Goal: Transaction & Acquisition: Purchase product/service

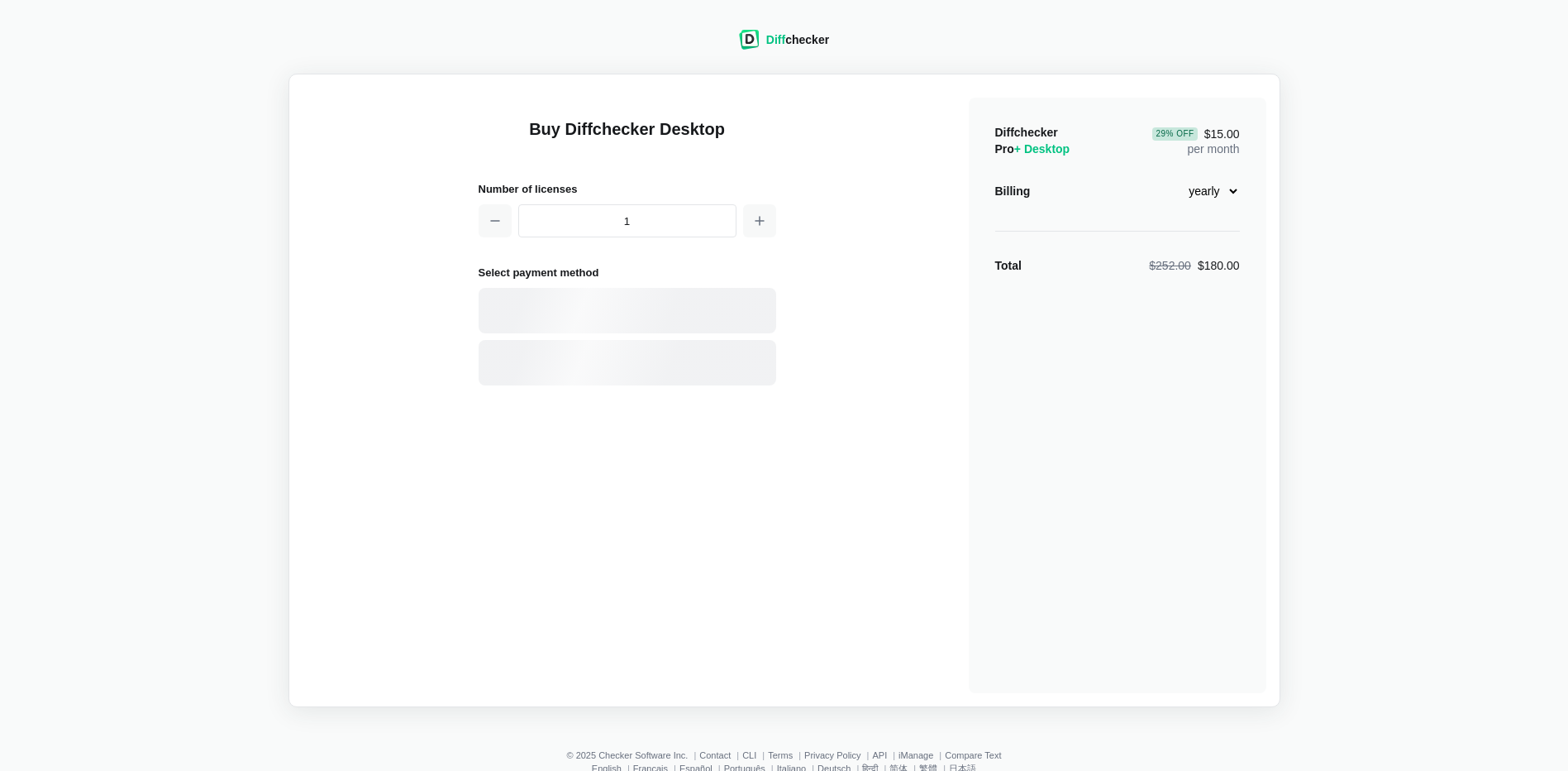
select select "desktop-yearly-180"
click at [561, 306] on div "Card" at bounding box center [656, 310] width 223 height 16
select select "[GEOGRAPHIC_DATA]"
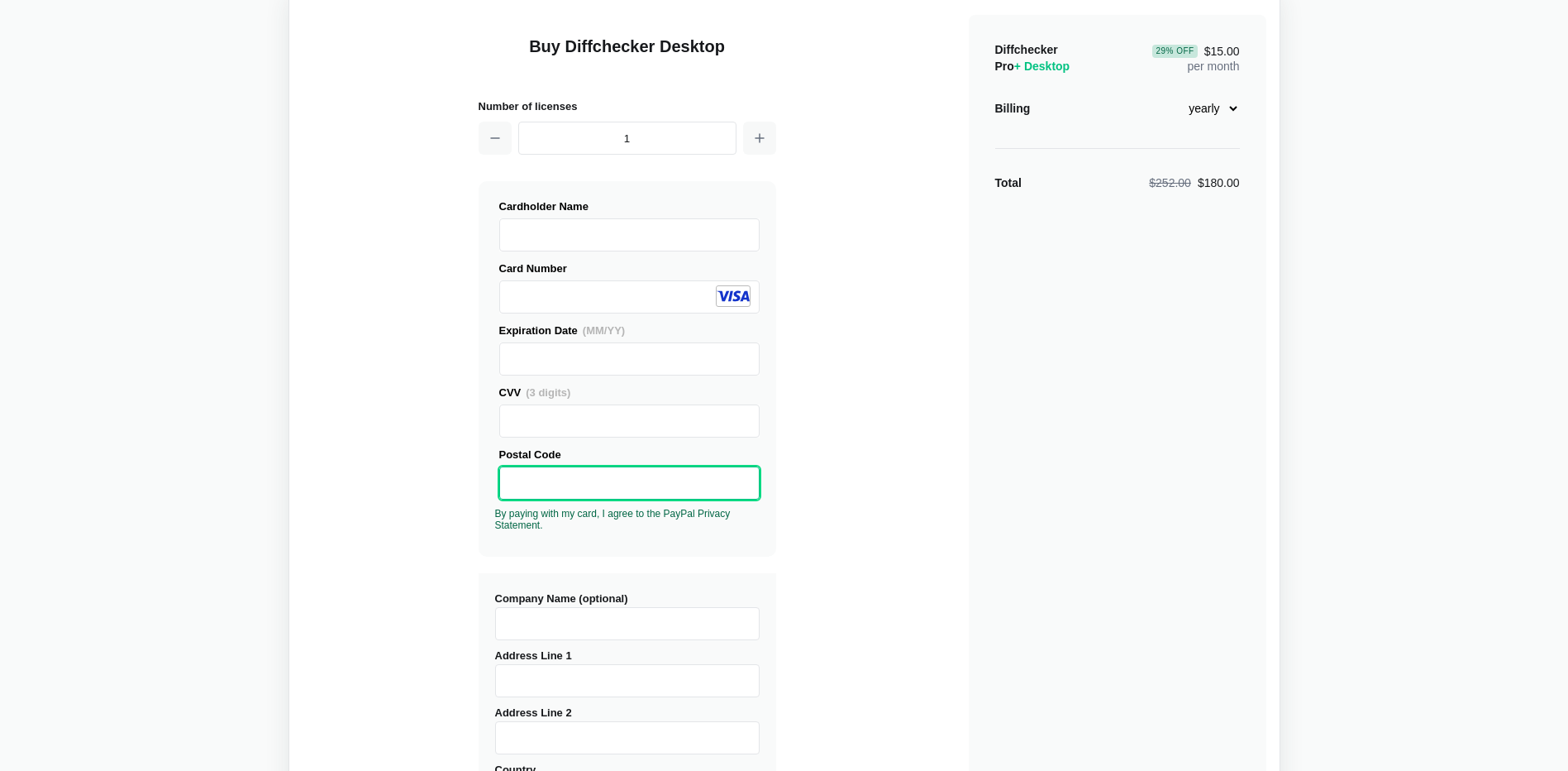
scroll to position [166, 0]
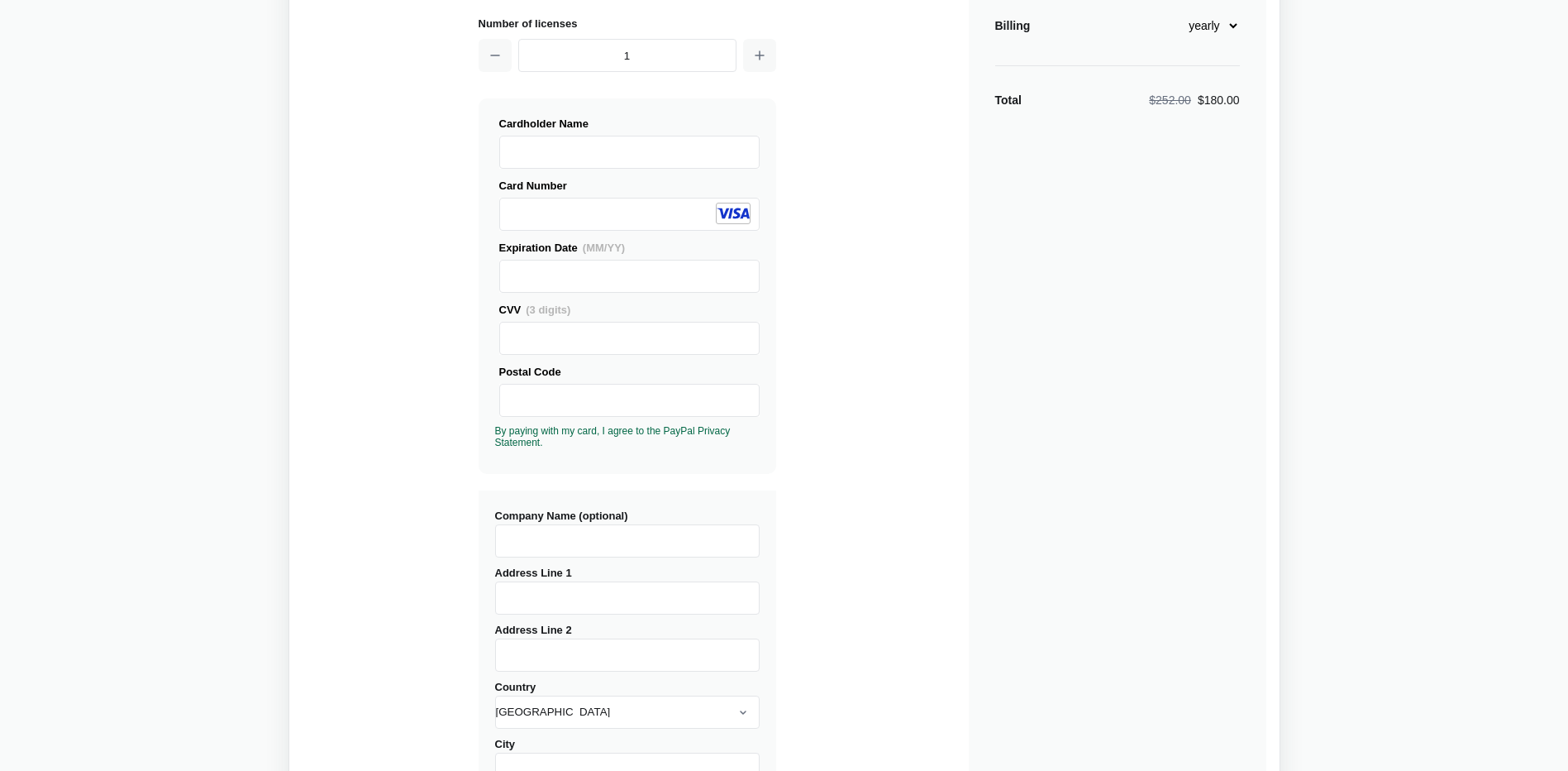
click at [568, 536] on input "Company Name (optional)" at bounding box center [628, 540] width 265 height 33
click at [579, 549] on input "Raiffeisen" at bounding box center [628, 540] width 265 height 33
type input "Raiffeisen Information Service [PERSON_NAME] GmbH"
type input "Via Raiffeisen 2"
type input "IT03074550215"
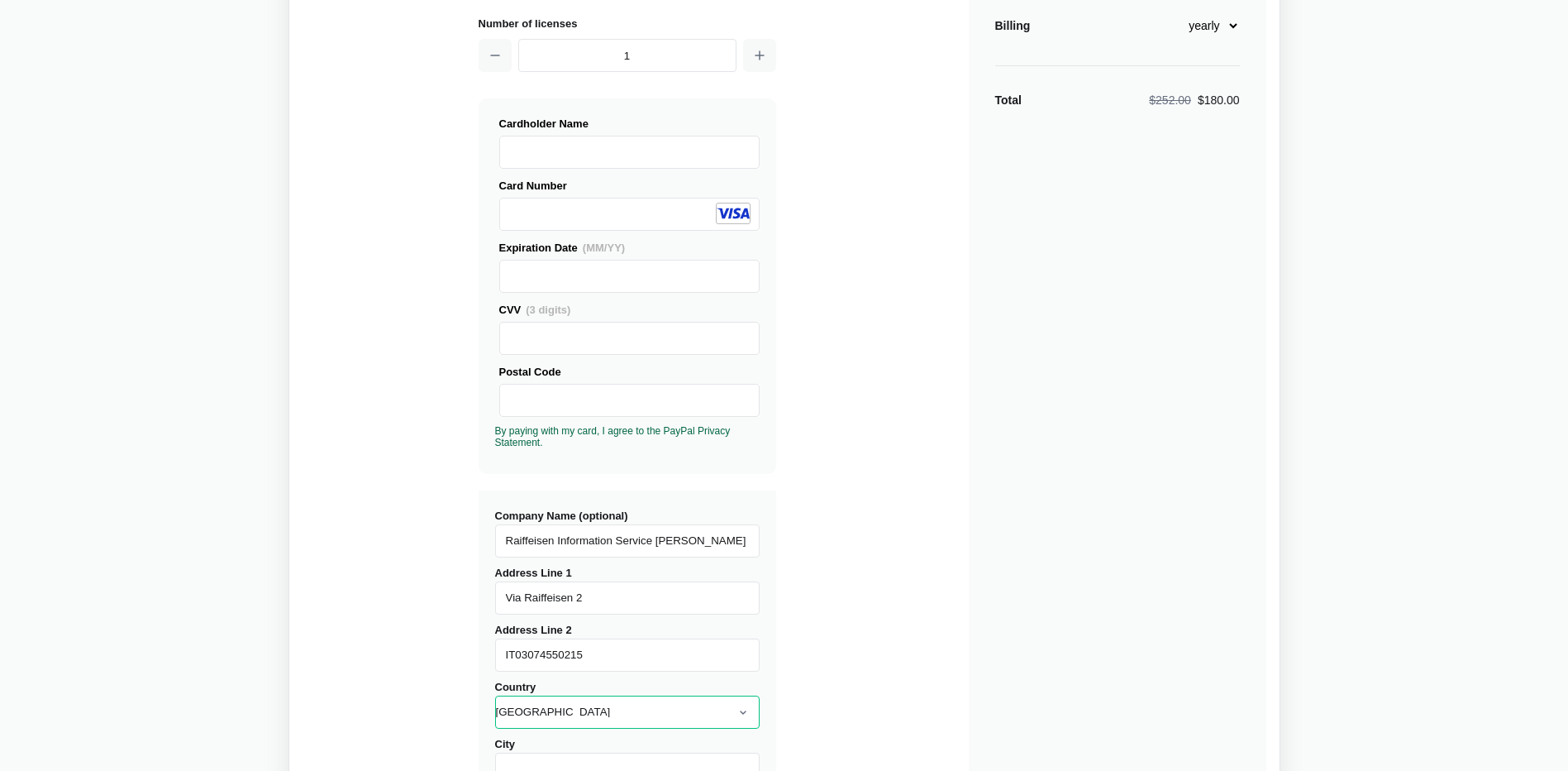
click at [629, 709] on select "[GEOGRAPHIC_DATA] [GEOGRAPHIC_DATA] [GEOGRAPHIC_DATA] [GEOGRAPHIC_DATA] [US_STA…" at bounding box center [628, 711] width 265 height 33
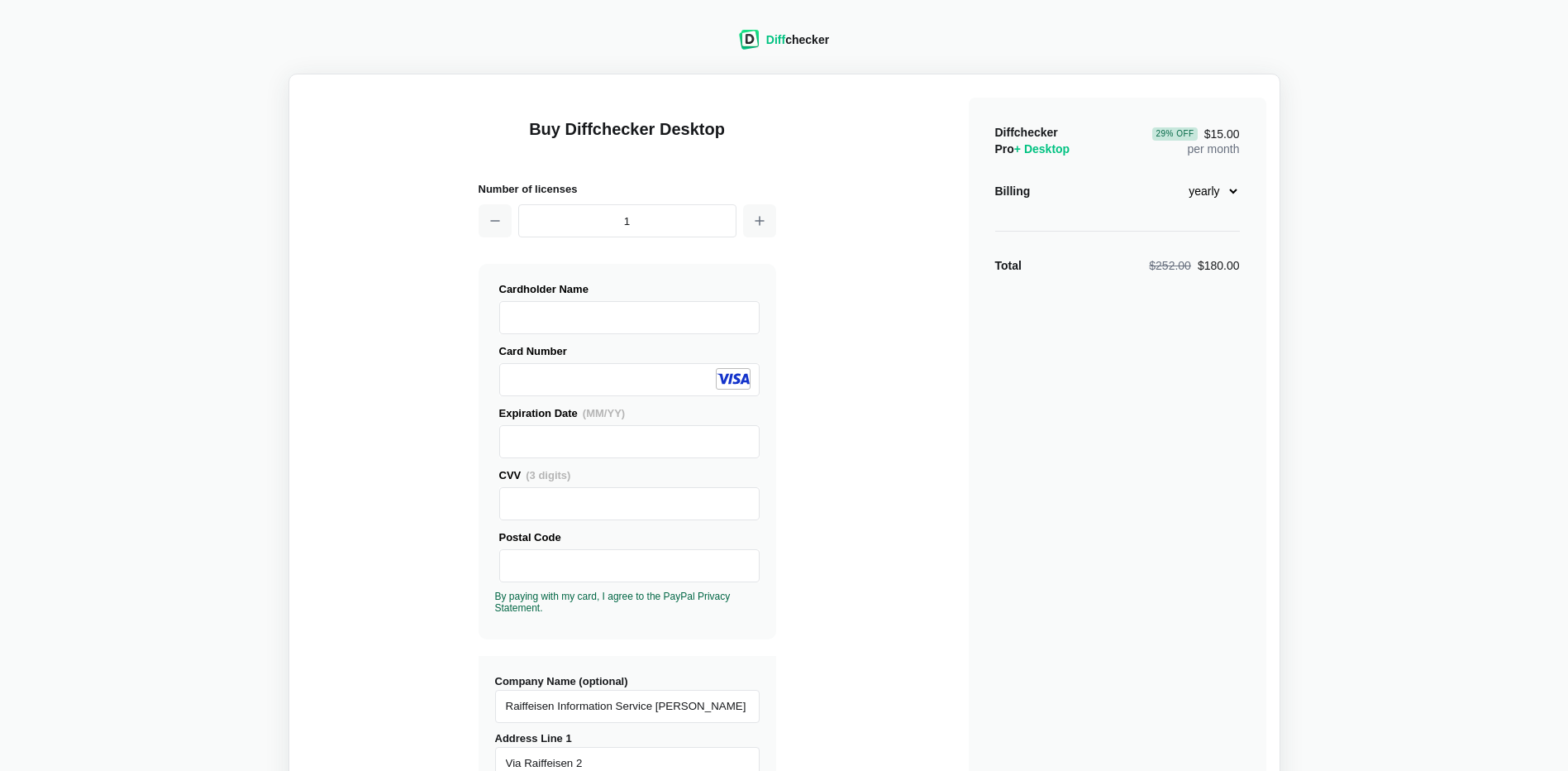
scroll to position [331, 0]
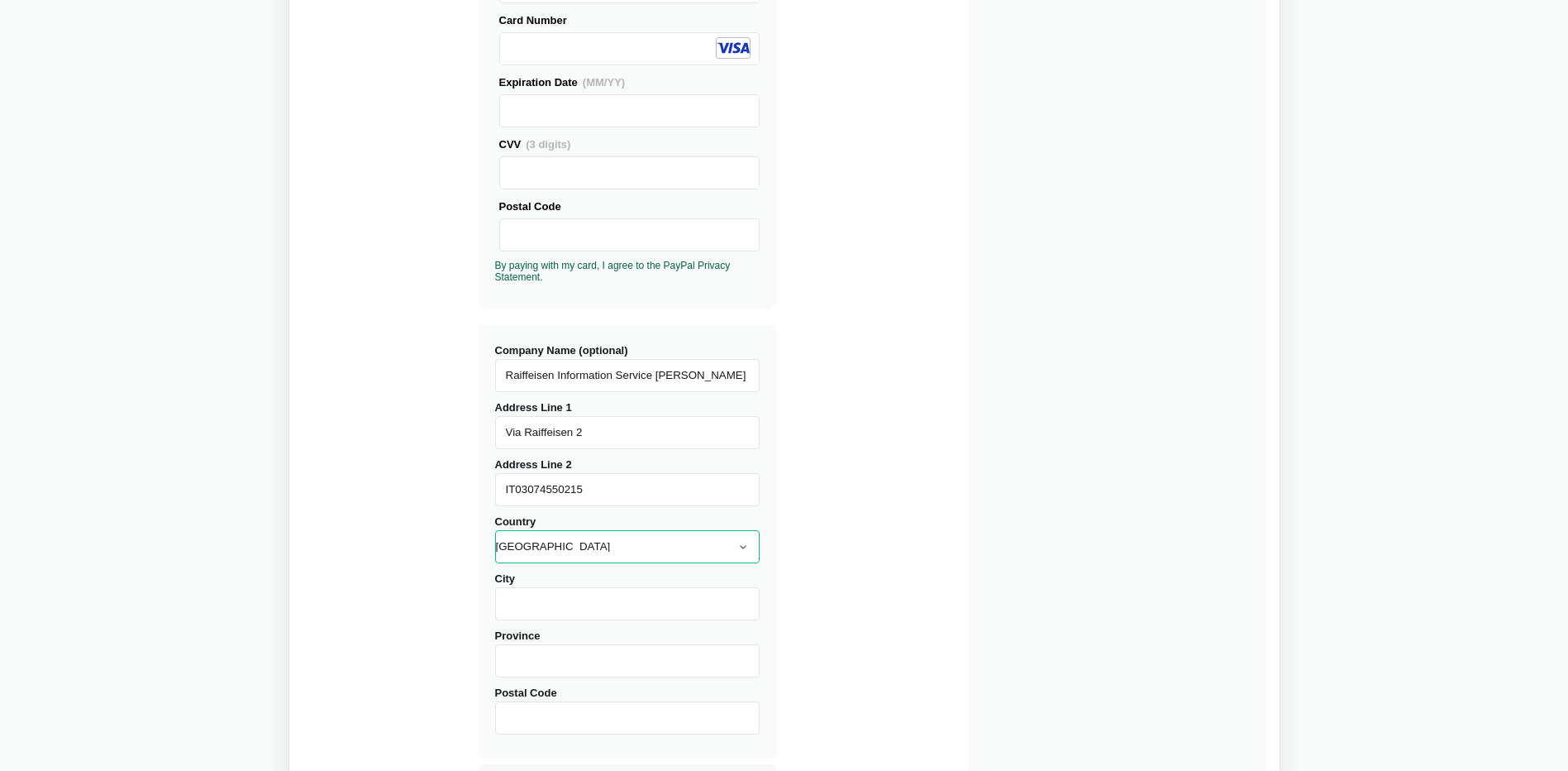
click at [748, 549] on select "[GEOGRAPHIC_DATA] [GEOGRAPHIC_DATA] [GEOGRAPHIC_DATA] [GEOGRAPHIC_DATA] [US_STA…" at bounding box center [628, 546] width 265 height 33
select select "[GEOGRAPHIC_DATA]"
click at [496, 530] on select "[GEOGRAPHIC_DATA] [GEOGRAPHIC_DATA] [GEOGRAPHIC_DATA] [GEOGRAPHIC_DATA] [US_STA…" at bounding box center [628, 546] width 265 height 33
click at [564, 603] on input "City" at bounding box center [628, 604] width 265 height 33
type input "[GEOGRAPHIC_DATA]"
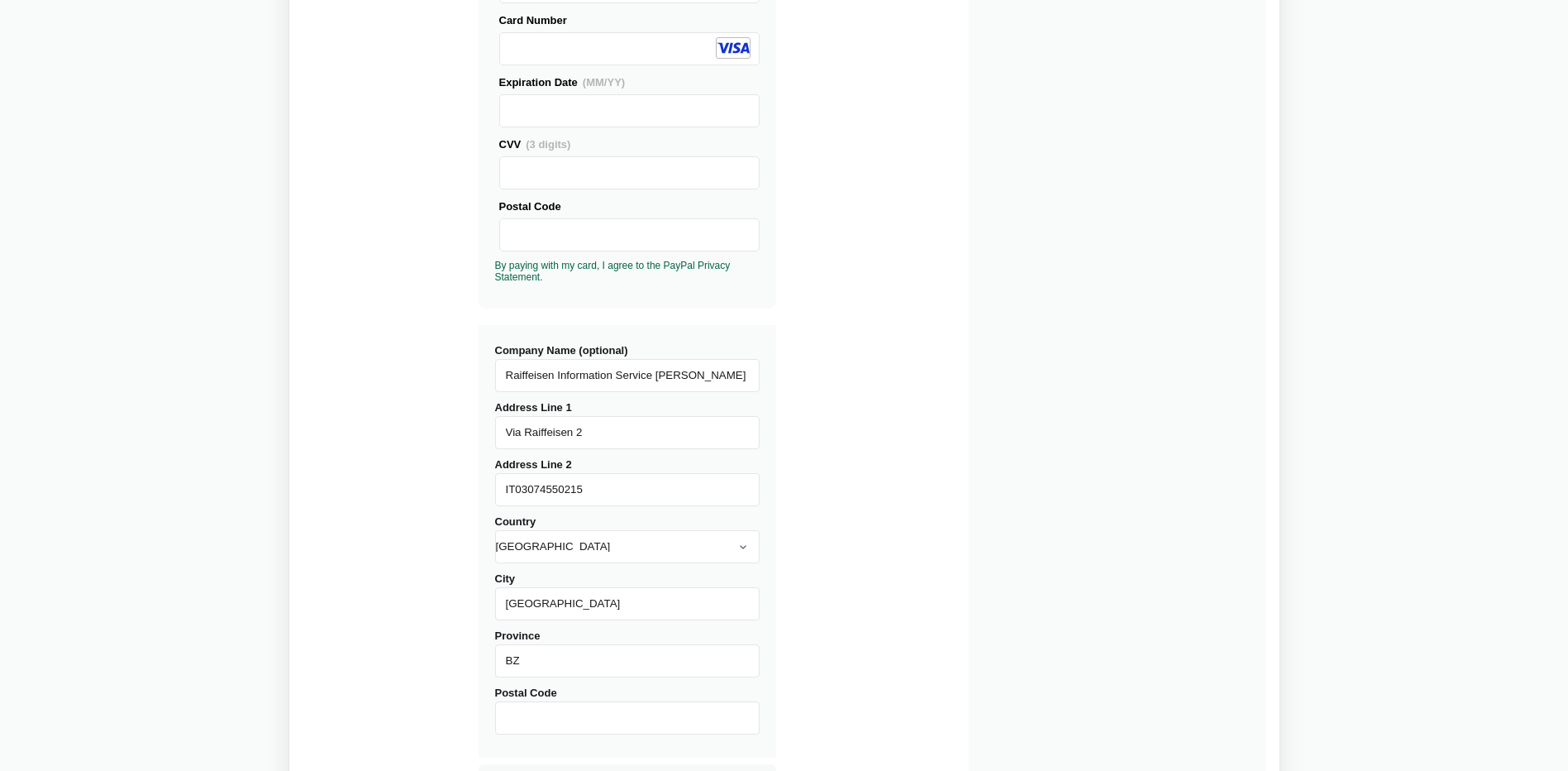
type input "BZ"
type input "39100"
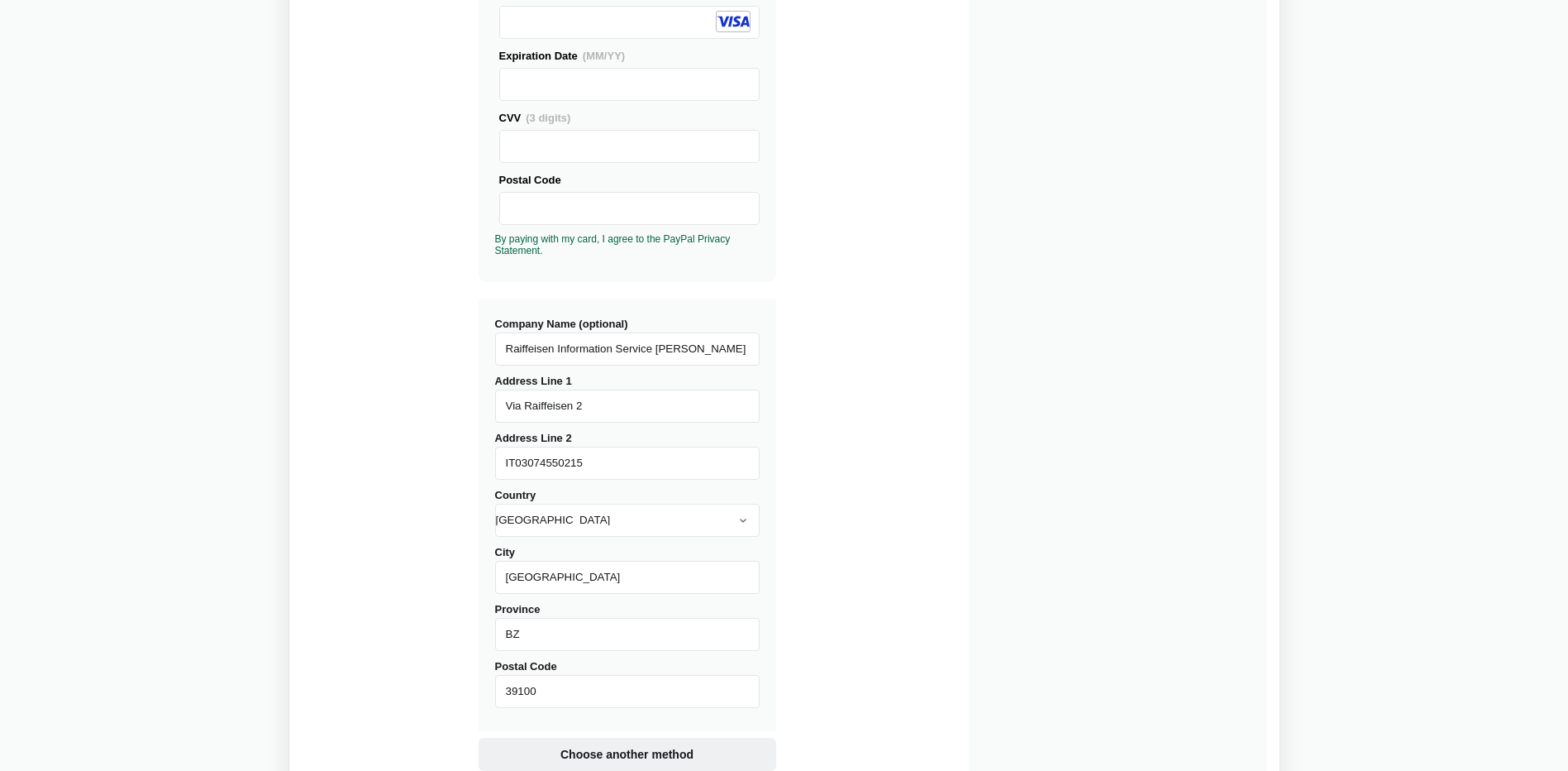
scroll to position [520, 0]
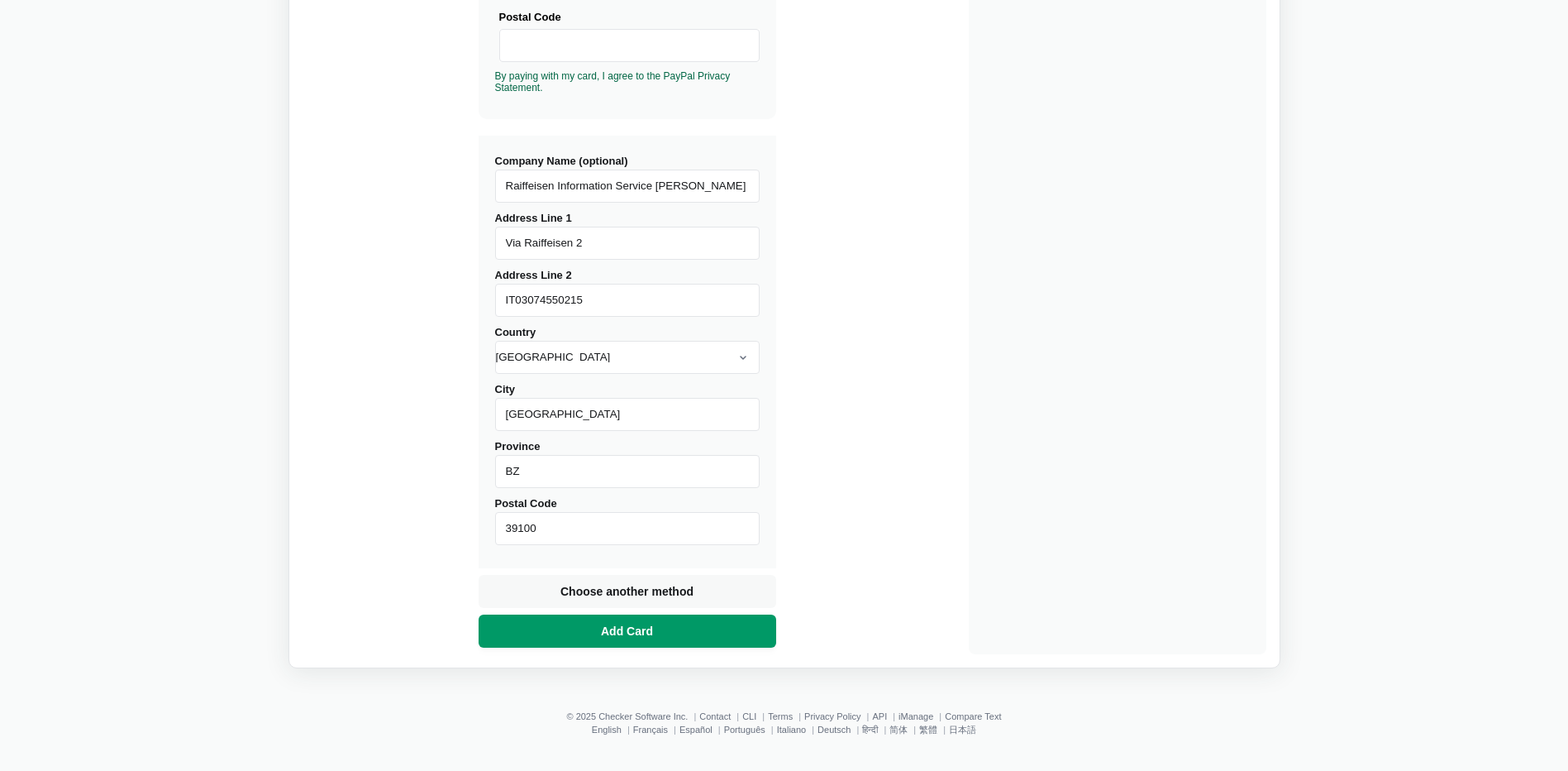
click at [611, 628] on span "Add Card" at bounding box center [627, 630] width 59 height 16
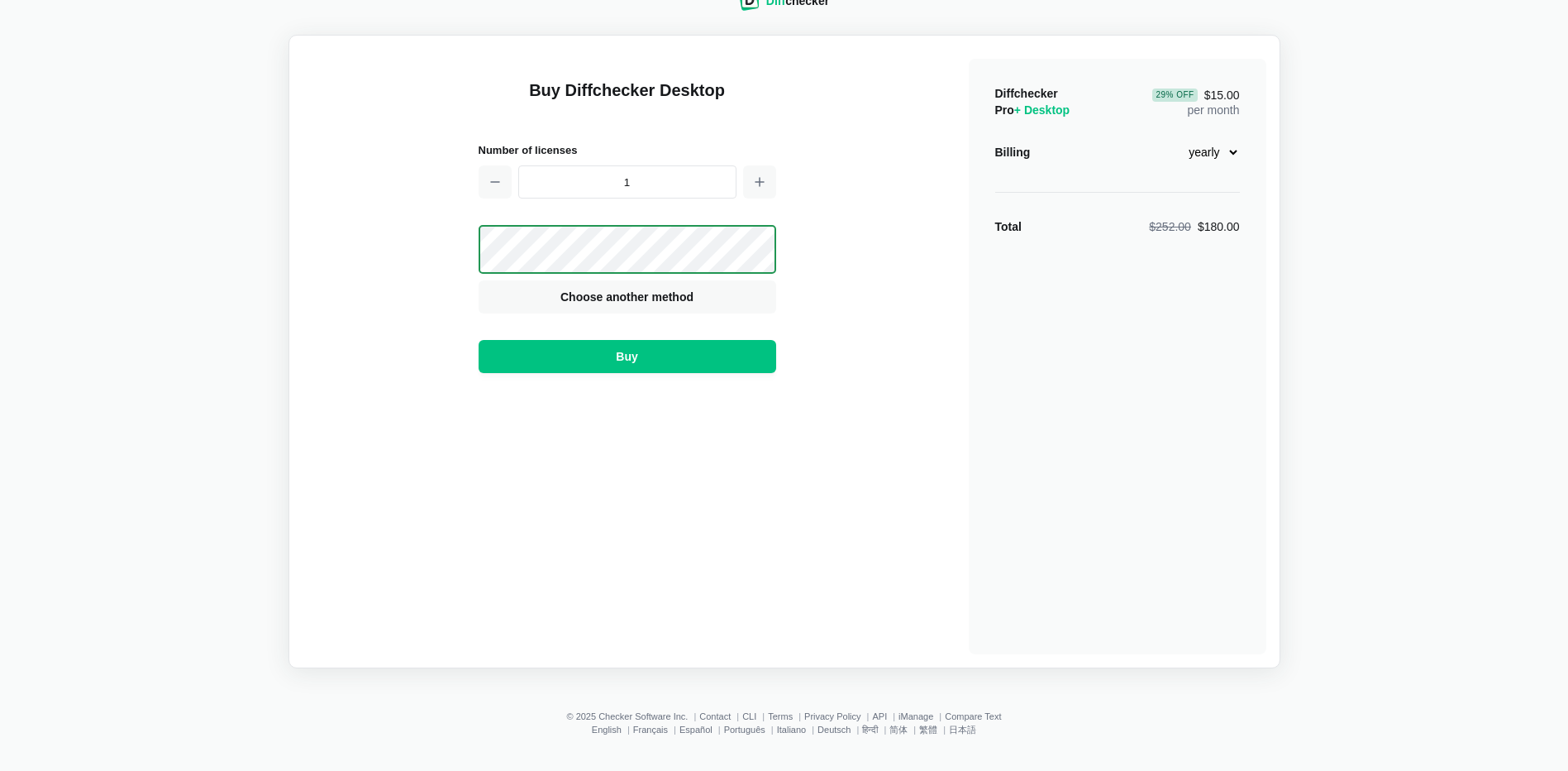
scroll to position [39, 0]
click at [625, 352] on span "Buy" at bounding box center [627, 356] width 28 height 16
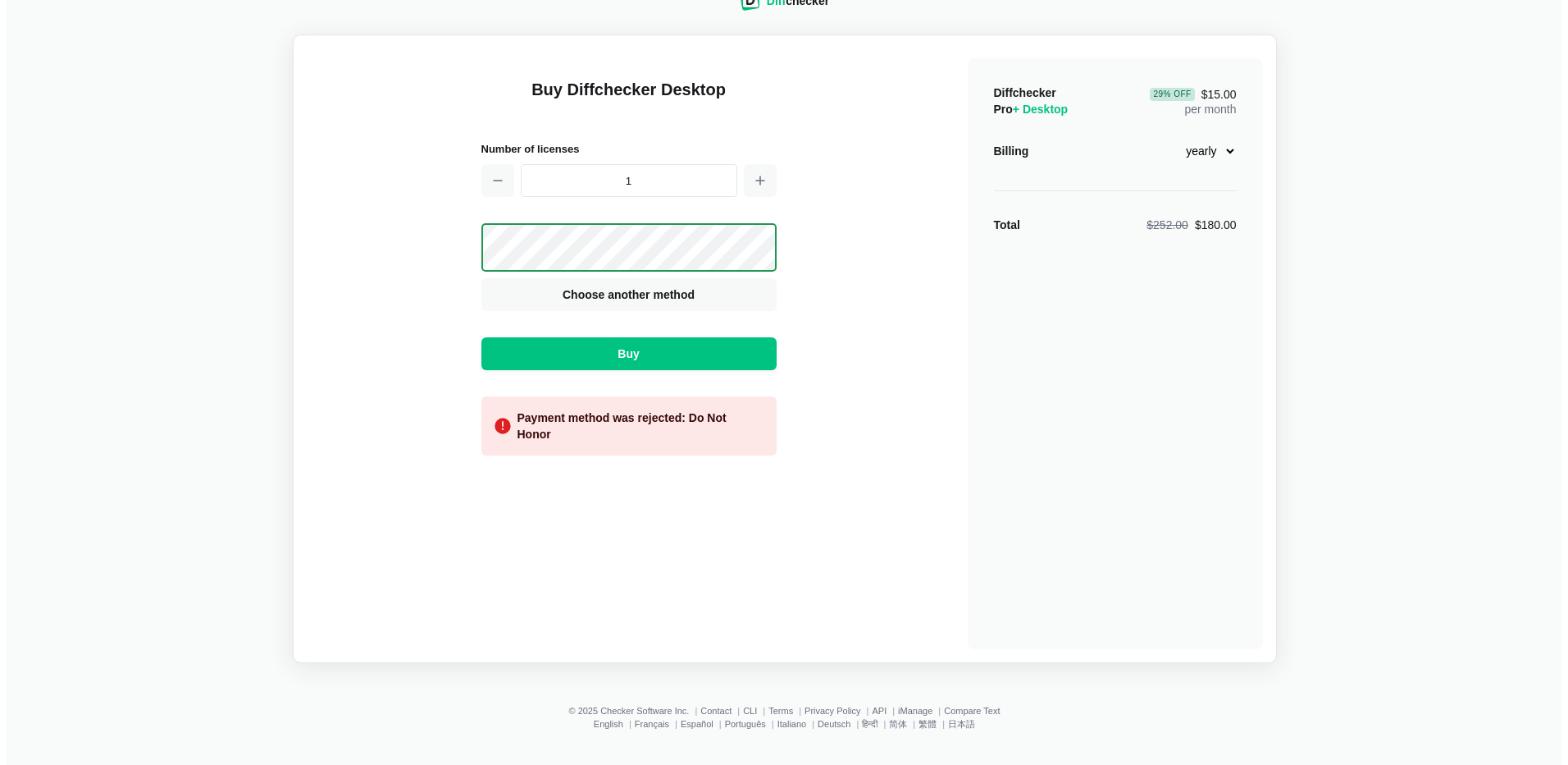
scroll to position [0, 0]
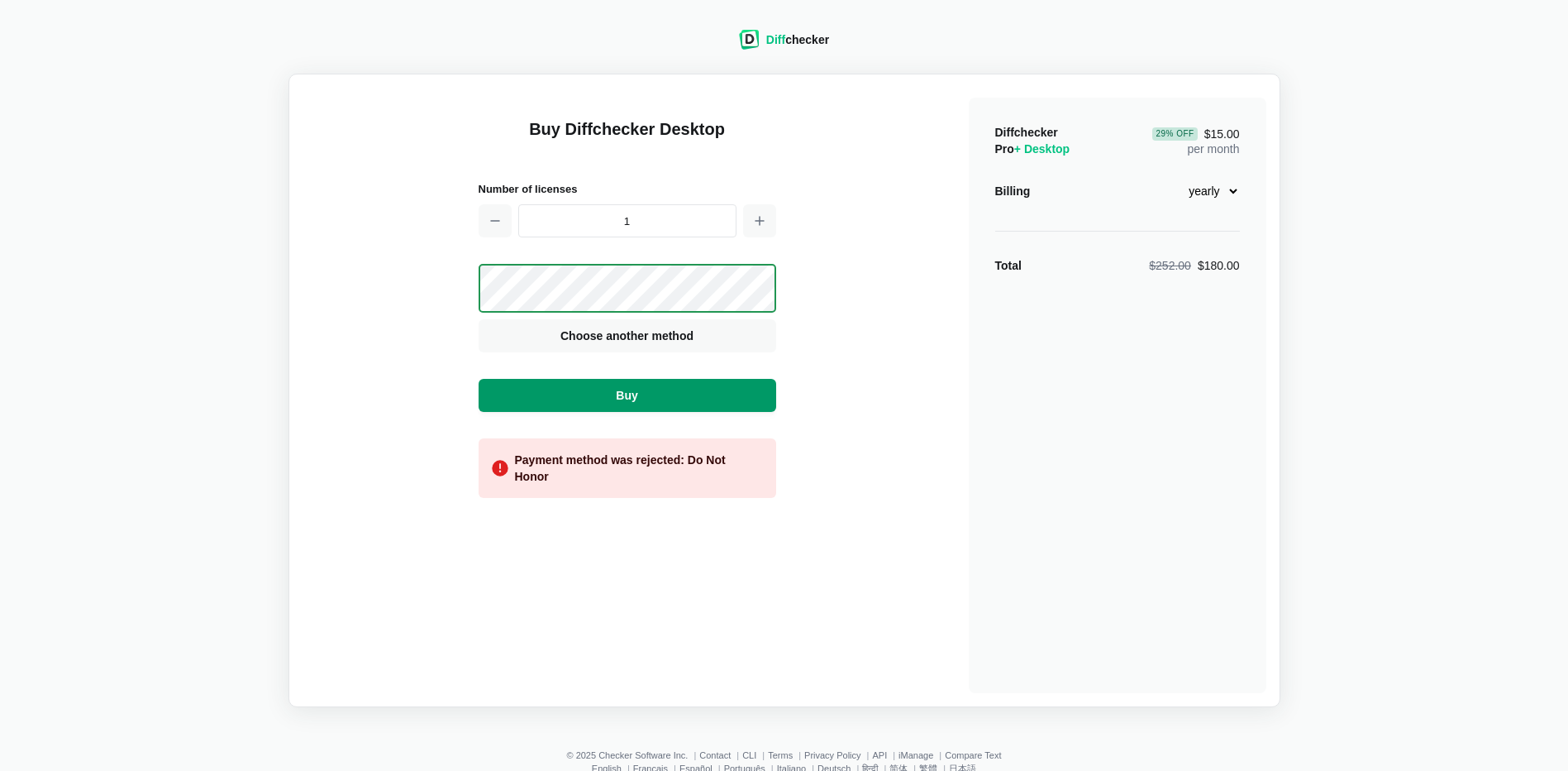
click at [634, 394] on span "Buy" at bounding box center [627, 394] width 28 height 16
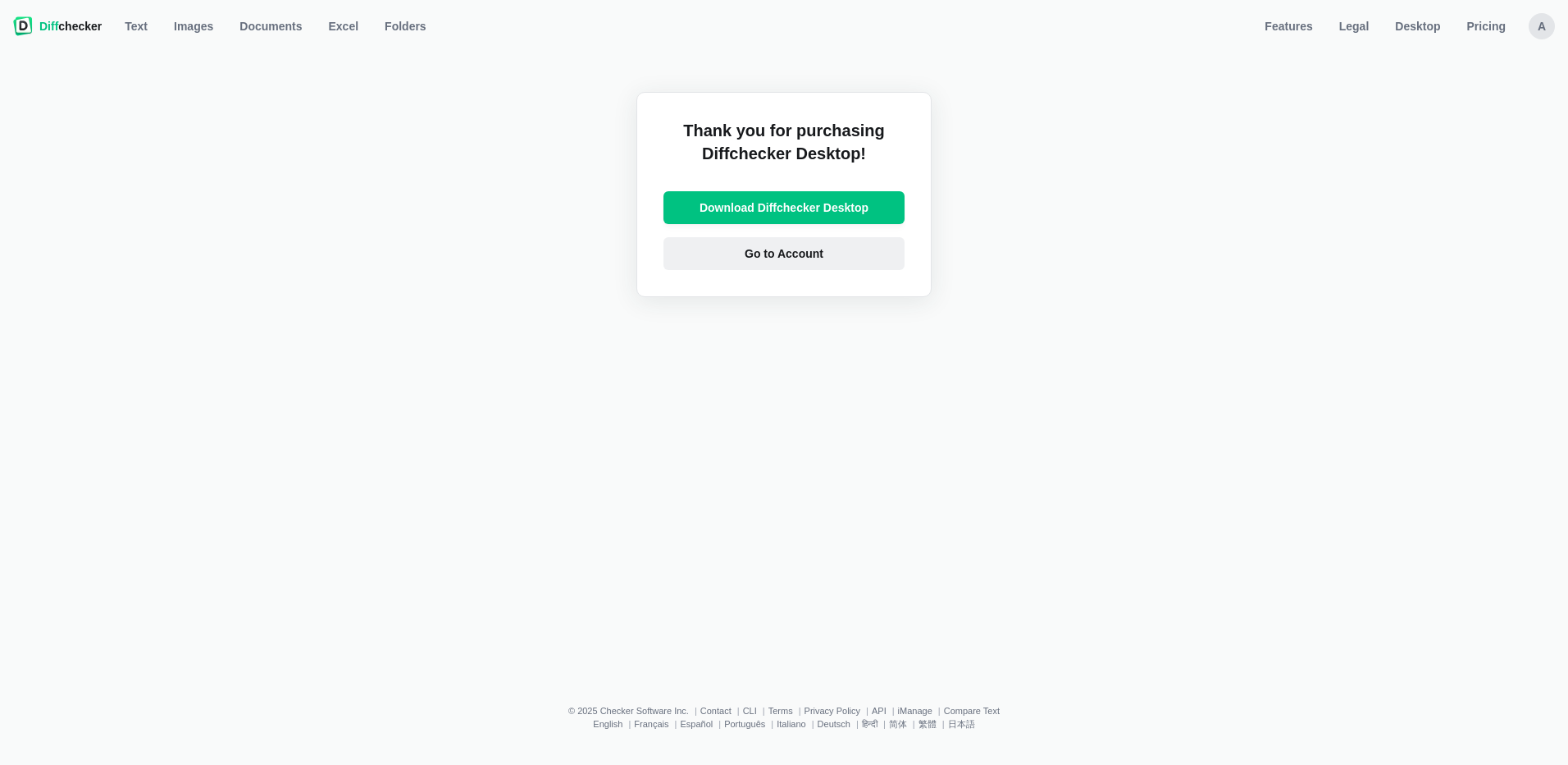
click at [784, 256] on span "Go to Account" at bounding box center [784, 252] width 85 height 16
